Goal: Task Accomplishment & Management: Use online tool/utility

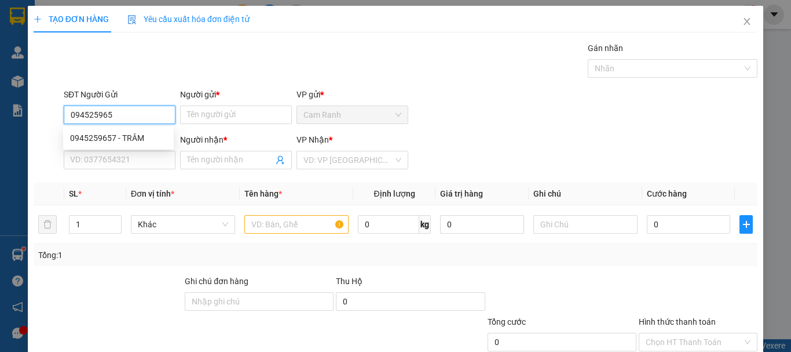
type input "0945259657"
click at [120, 139] on div "0945259657 - TRÂM" at bounding box center [118, 137] width 97 height 13
type input "TRÂM"
type input "0792115036"
type input "QUANG"
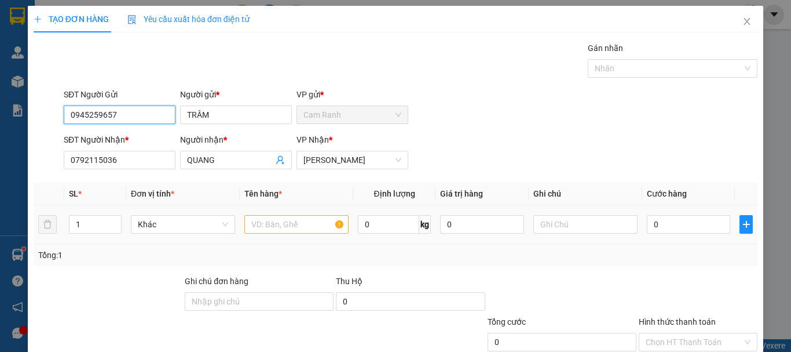
type input "0945259657"
click at [276, 226] on input "text" at bounding box center [296, 224] width 104 height 19
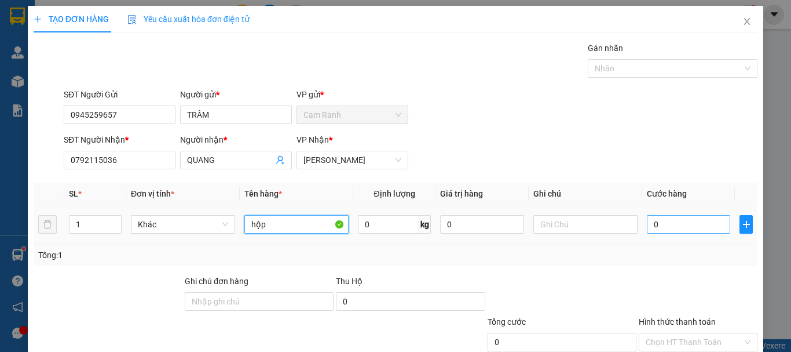
type input "hộp"
click at [647, 226] on input "0" at bounding box center [688, 224] width 83 height 19
type input "2"
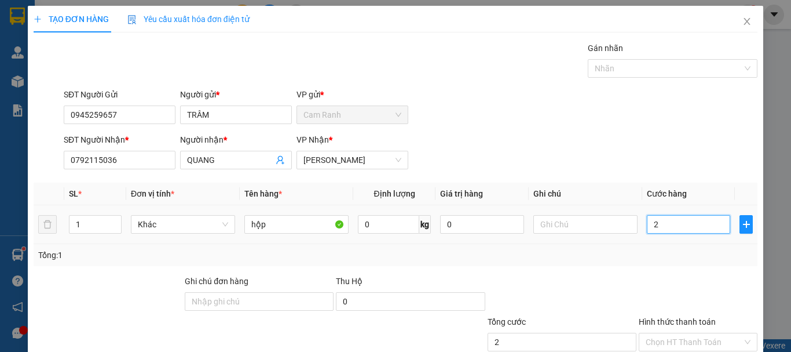
type input "20"
type input "200"
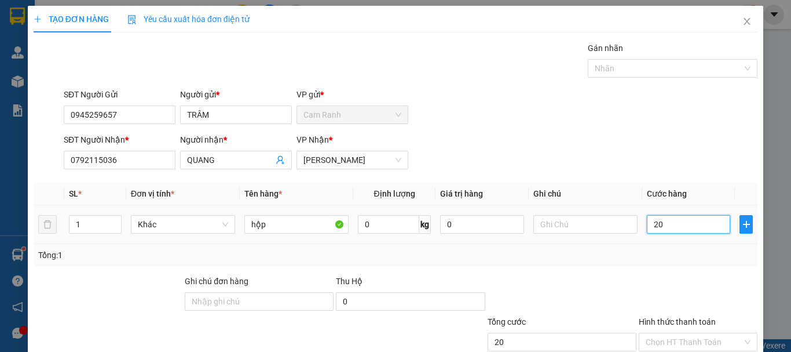
type input "200"
type input "2.000"
type input "20.000"
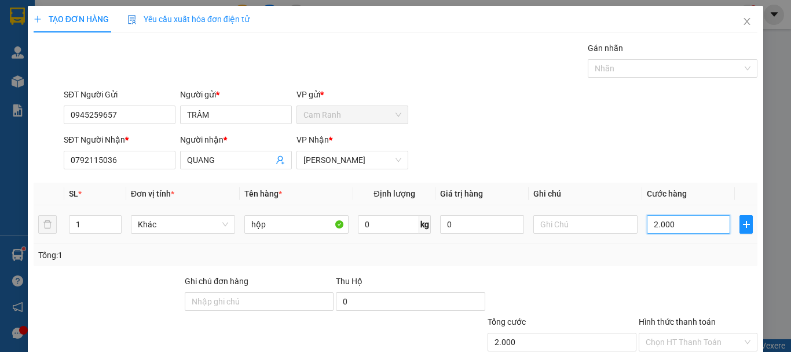
type input "20.000"
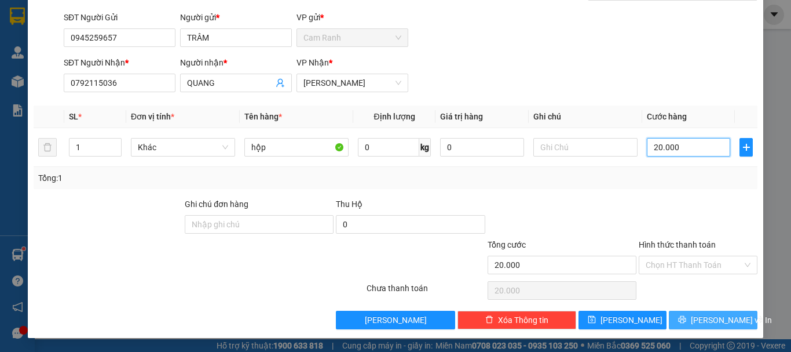
type input "20.000"
click at [694, 313] on button "[PERSON_NAME] và In" at bounding box center [713, 319] width 89 height 19
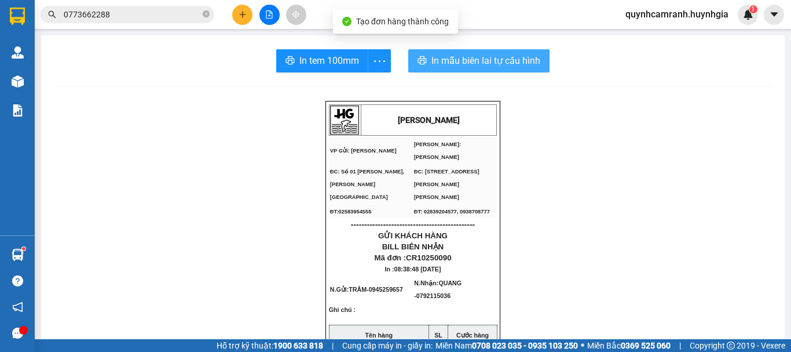
click at [466, 61] on span "In mẫu biên lai tự cấu hình" at bounding box center [486, 60] width 109 height 14
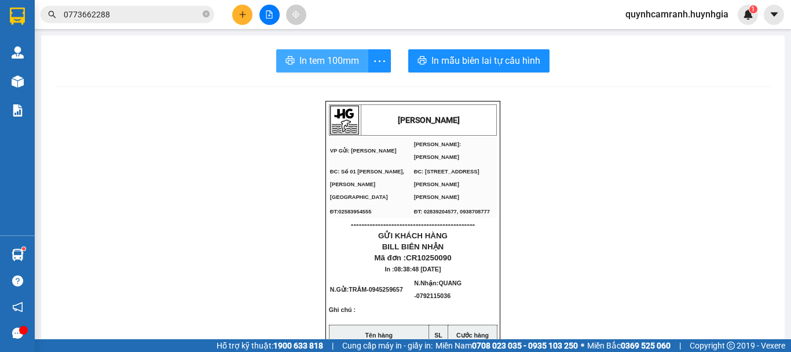
click at [292, 55] on button "In tem 100mm" at bounding box center [322, 60] width 92 height 23
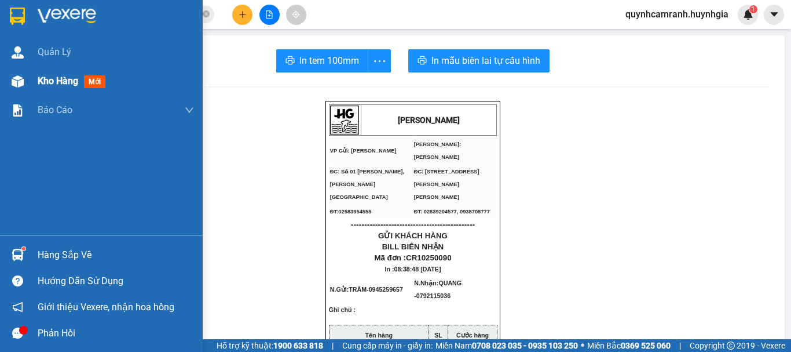
click at [52, 82] on span "Kho hàng" at bounding box center [58, 80] width 41 height 11
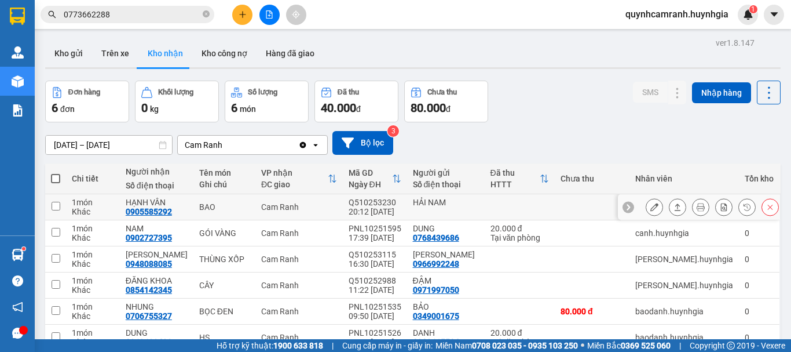
scroll to position [59, 0]
